Goal: Find specific page/section: Find specific page/section

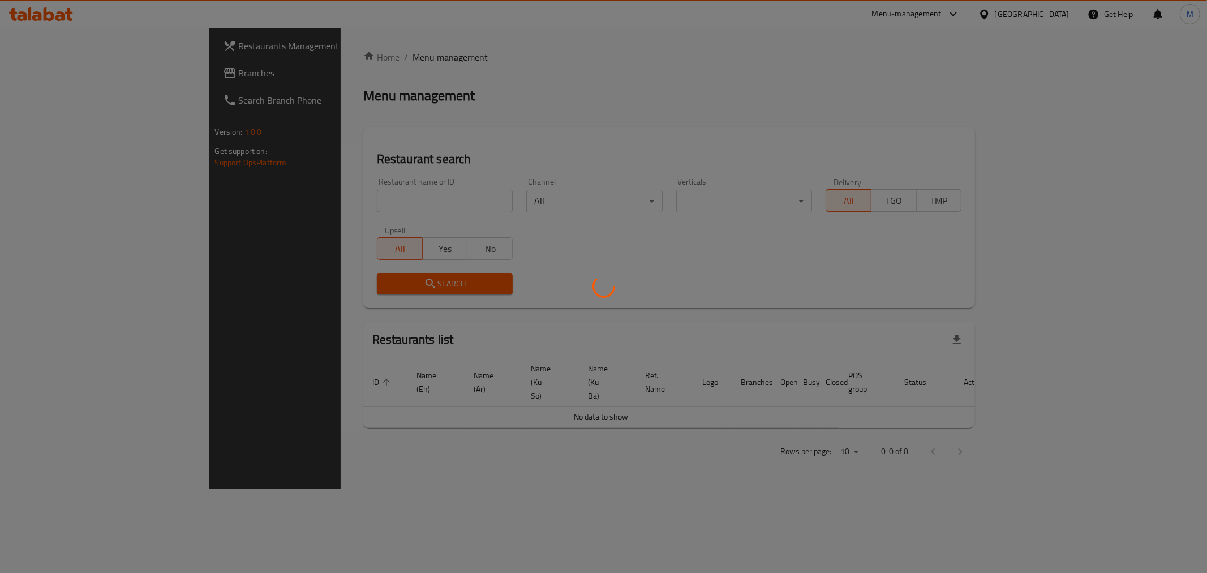
click at [375, 199] on div at bounding box center [603, 286] width 1207 height 573
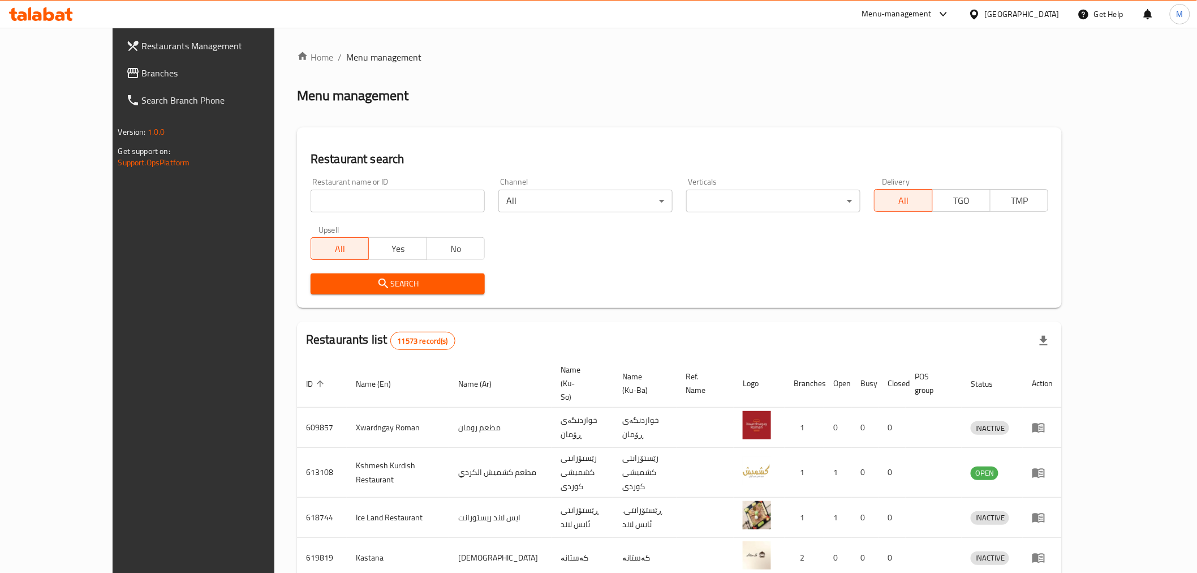
click at [375, 199] on input "search" at bounding box center [398, 201] width 174 height 23
type input "kahi w [PERSON_NAME] [PERSON_NAME]"
click button "Search" at bounding box center [398, 283] width 174 height 21
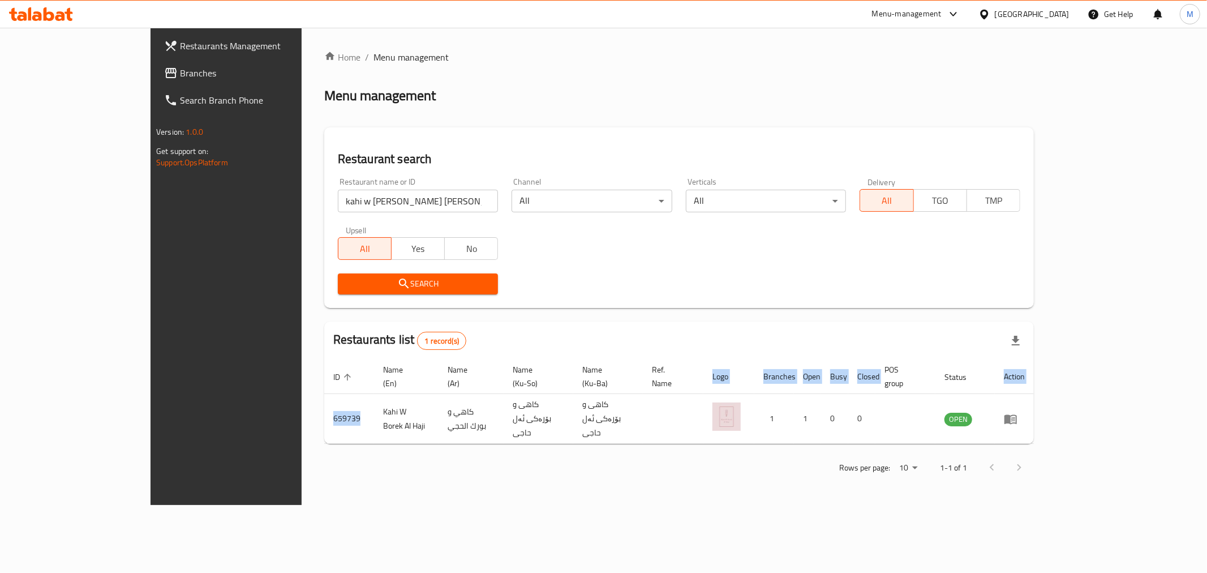
drag, startPoint x: 258, startPoint y: 402, endPoint x: 216, endPoint y: 402, distance: 42.4
click at [302, 402] on div "Home / Menu management Menu management Restaurant search Restaurant name or ID …" at bounding box center [679, 266] width 755 height 477
click at [324, 453] on div "Rows per page: 10 1-1 of 1" at bounding box center [679, 467] width 710 height 29
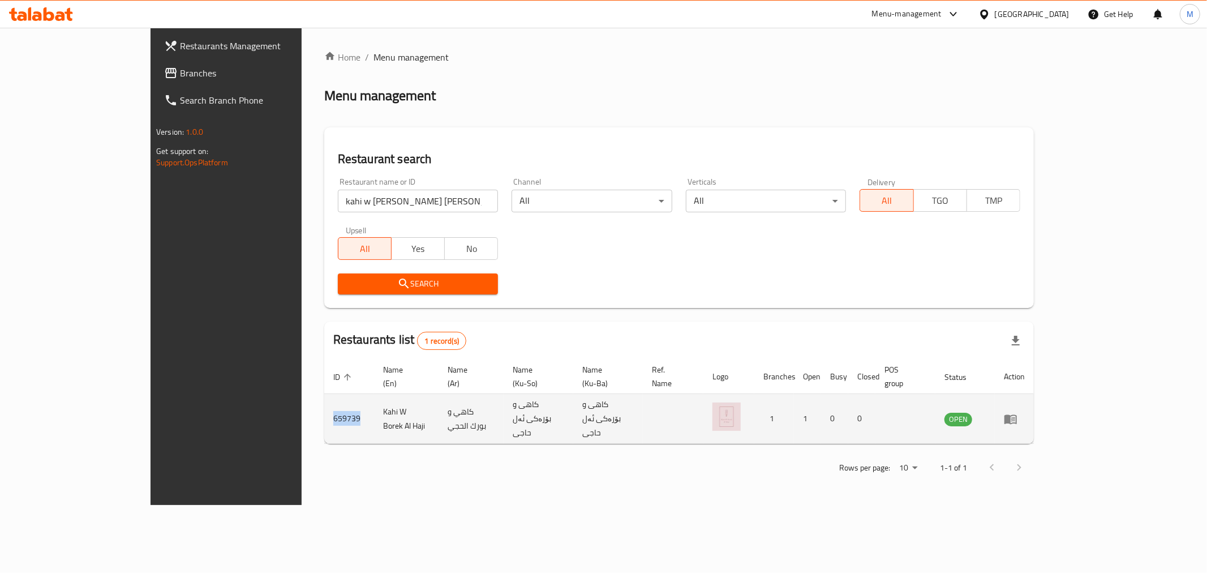
drag, startPoint x: 261, startPoint y: 397, endPoint x: 227, endPoint y: 398, distance: 34.0
click at [324, 398] on td "659739" at bounding box center [349, 419] width 50 height 50
copy td "659739"
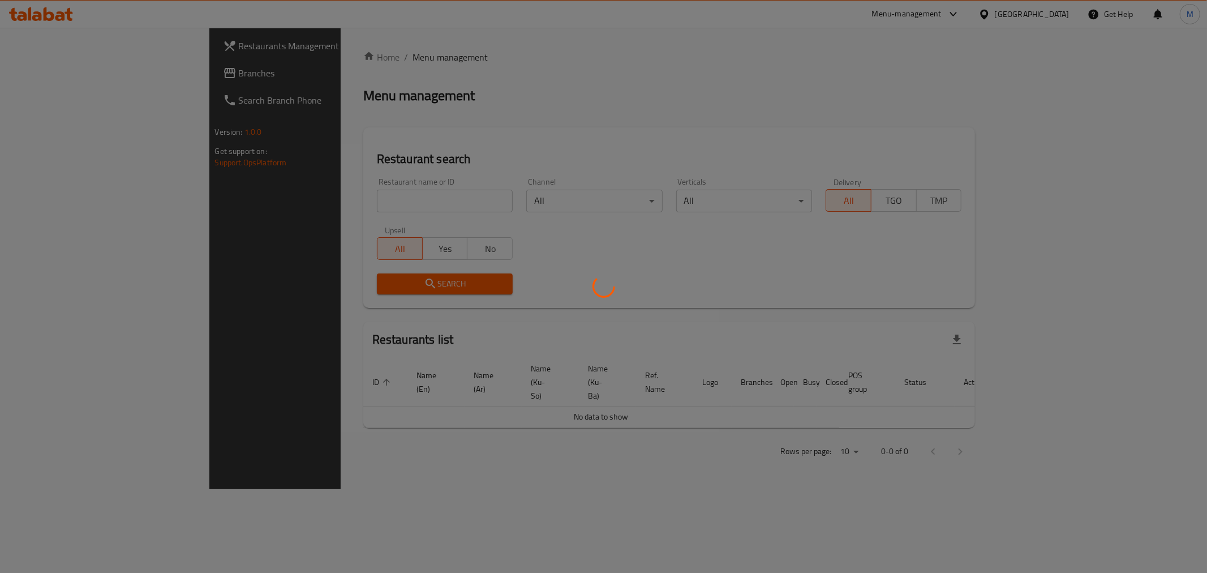
click at [354, 199] on div at bounding box center [603, 286] width 1207 height 573
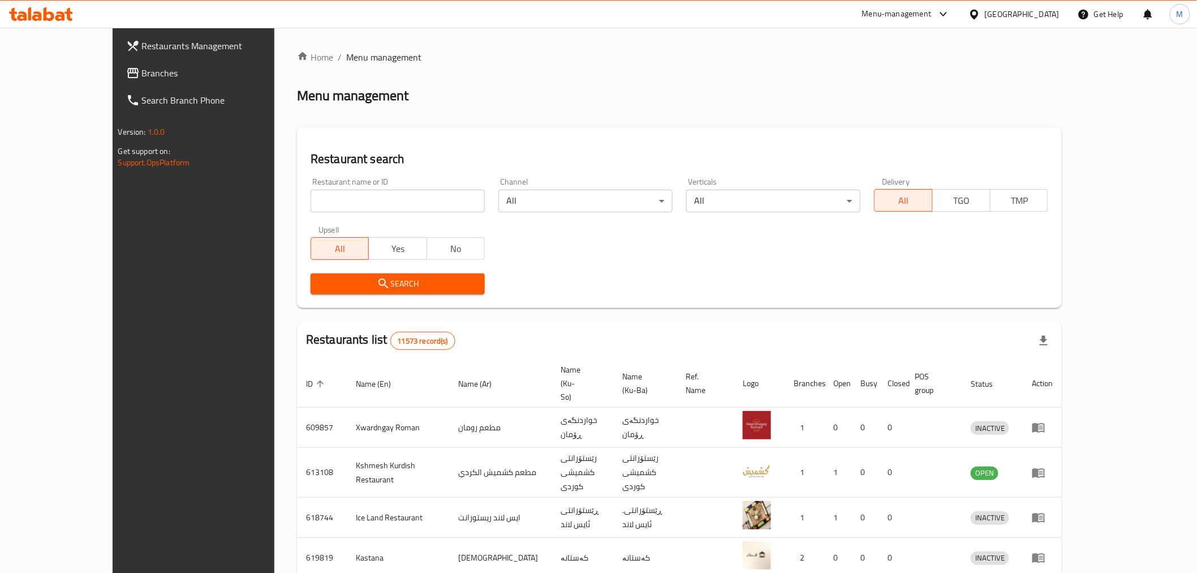
click at [340, 191] on input "search" at bounding box center [398, 201] width 174 height 23
click at [362, 176] on div "Restaurant name or ID Restaurant name or ID" at bounding box center [398, 195] width 188 height 48
click at [369, 195] on input "search" at bounding box center [398, 201] width 174 height 23
type input "نفيسة"
click button "Search" at bounding box center [398, 283] width 174 height 21
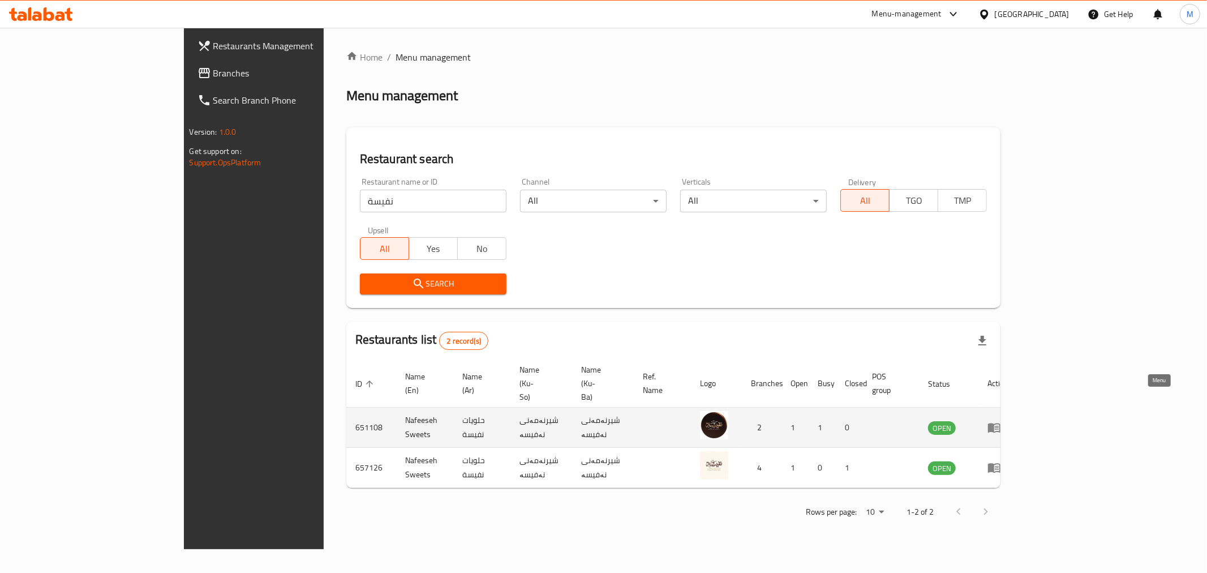
click at [999, 425] on icon "enhanced table" at bounding box center [997, 427] width 4 height 5
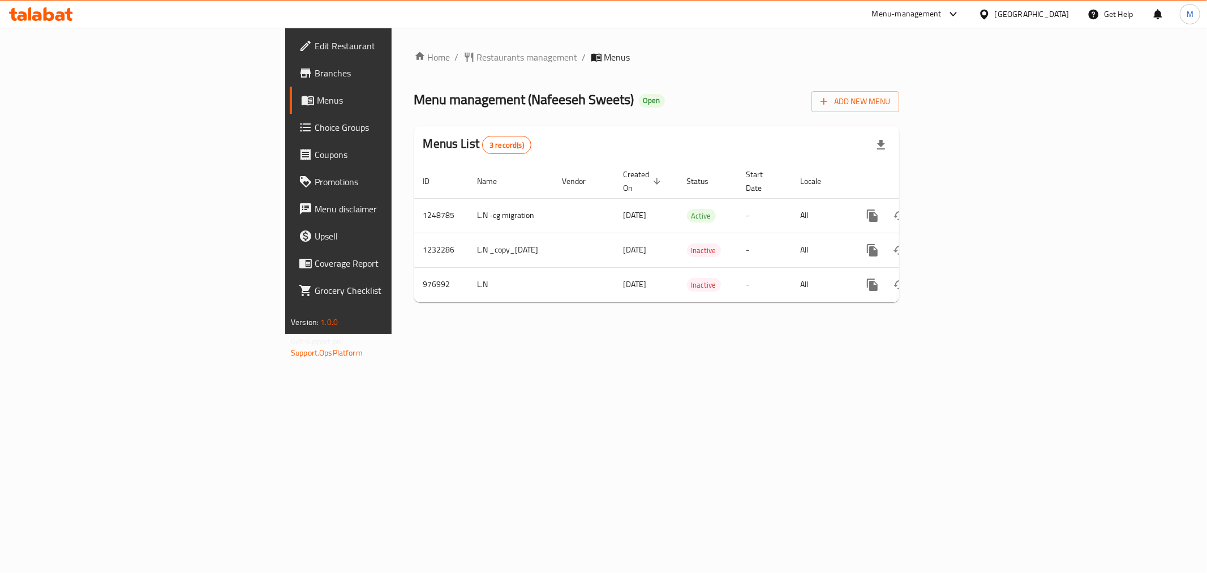
click at [315, 42] on span "Edit Restaurant" at bounding box center [396, 46] width 163 height 14
